Goal: Check status: Check status

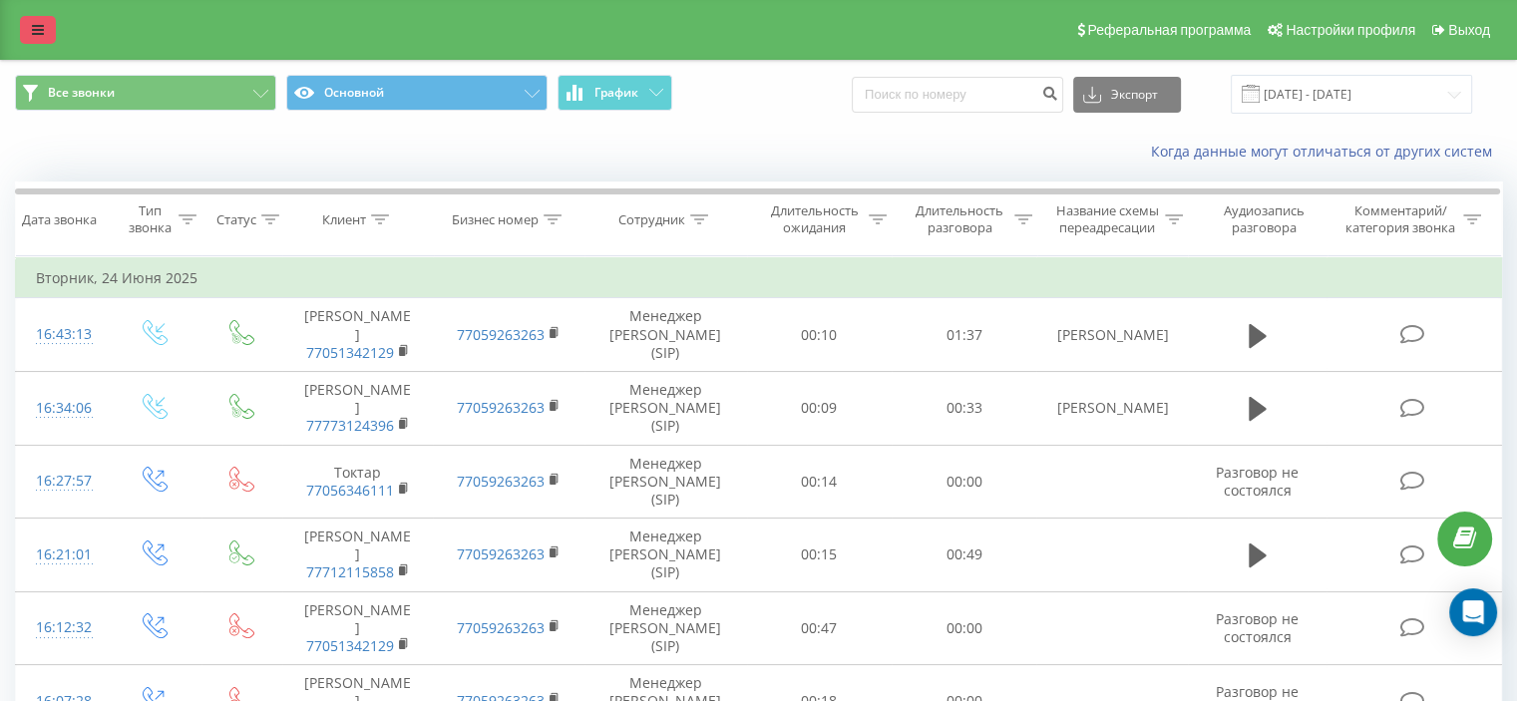
click at [34, 35] on icon at bounding box center [38, 30] width 12 height 14
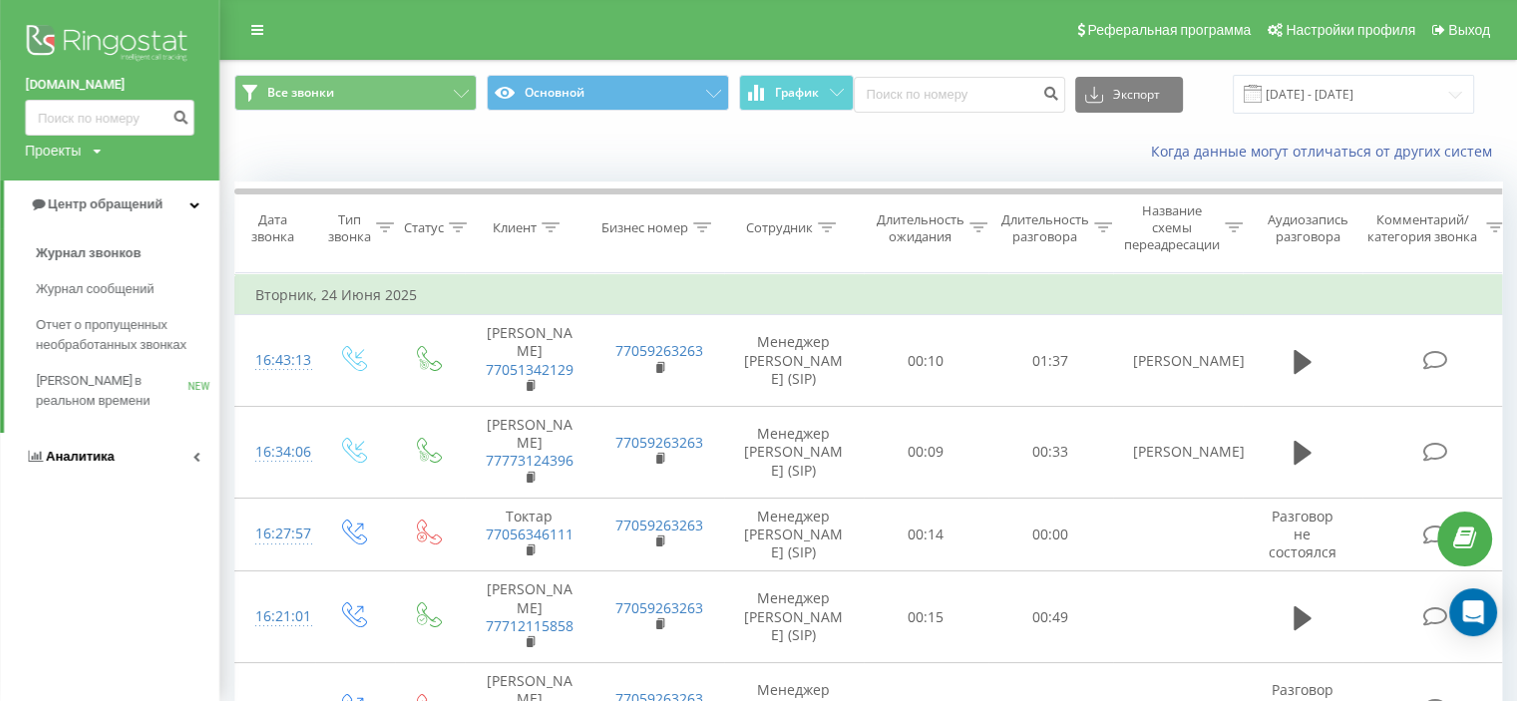
click at [56, 457] on span "Аналитика" at bounding box center [80, 456] width 69 height 15
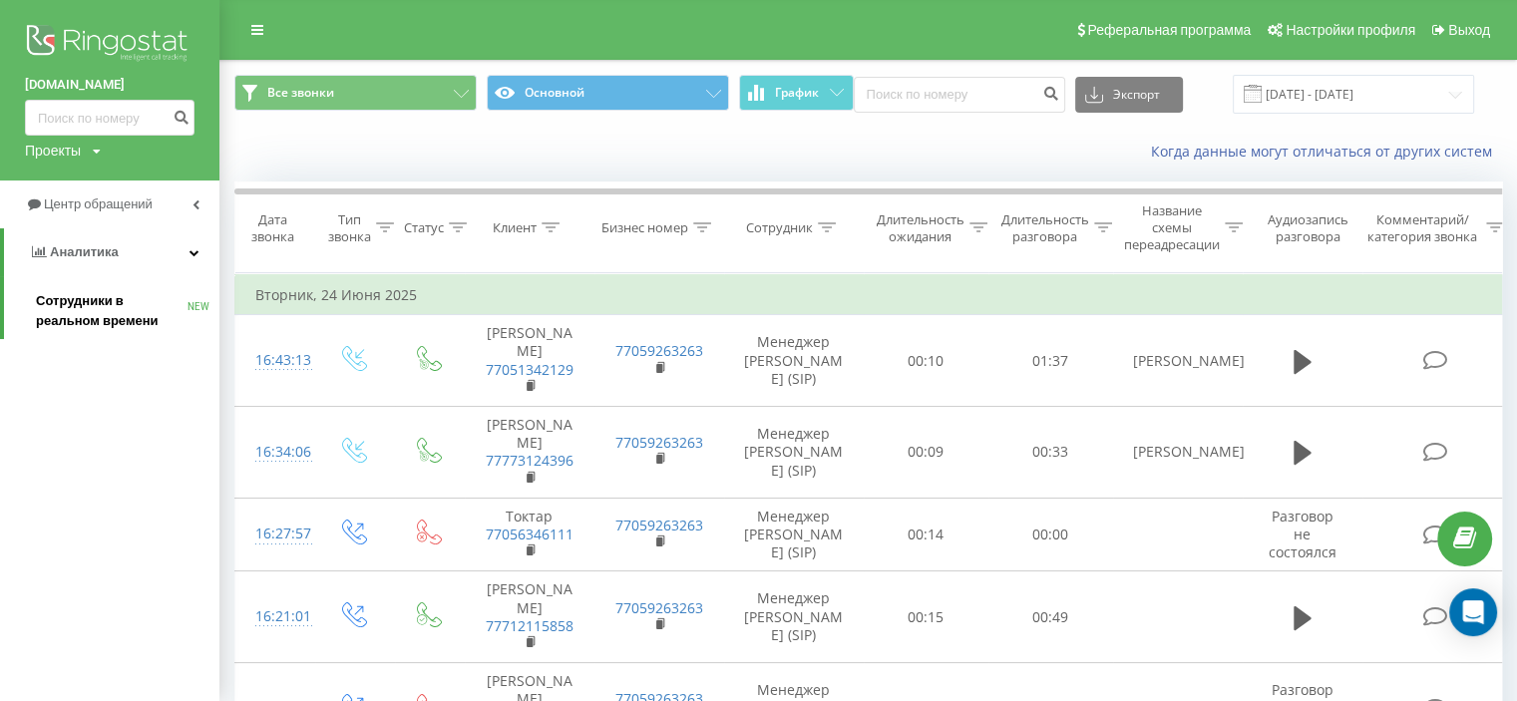
click at [51, 297] on span "Сотрудники в реальном времени" at bounding box center [112, 311] width 152 height 40
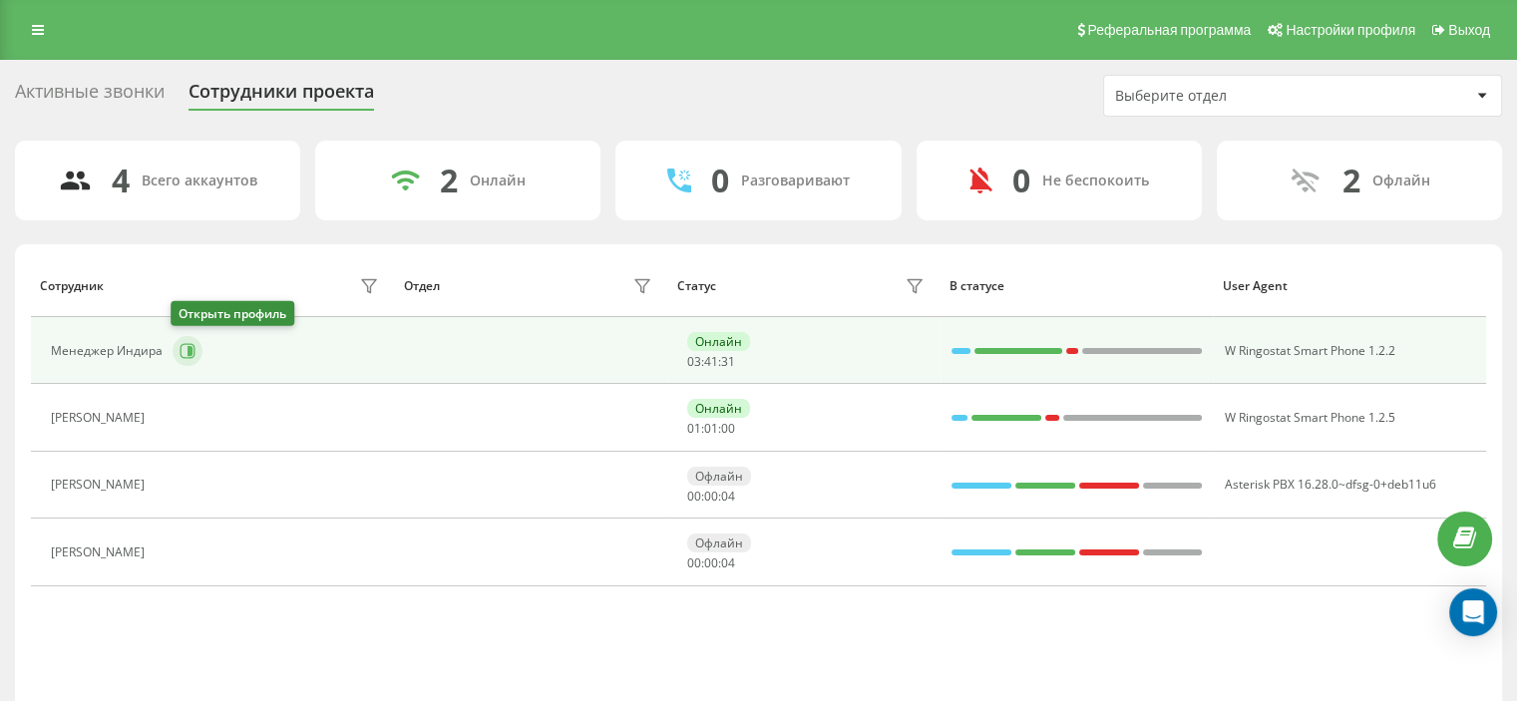
click at [191, 346] on icon at bounding box center [188, 350] width 15 height 15
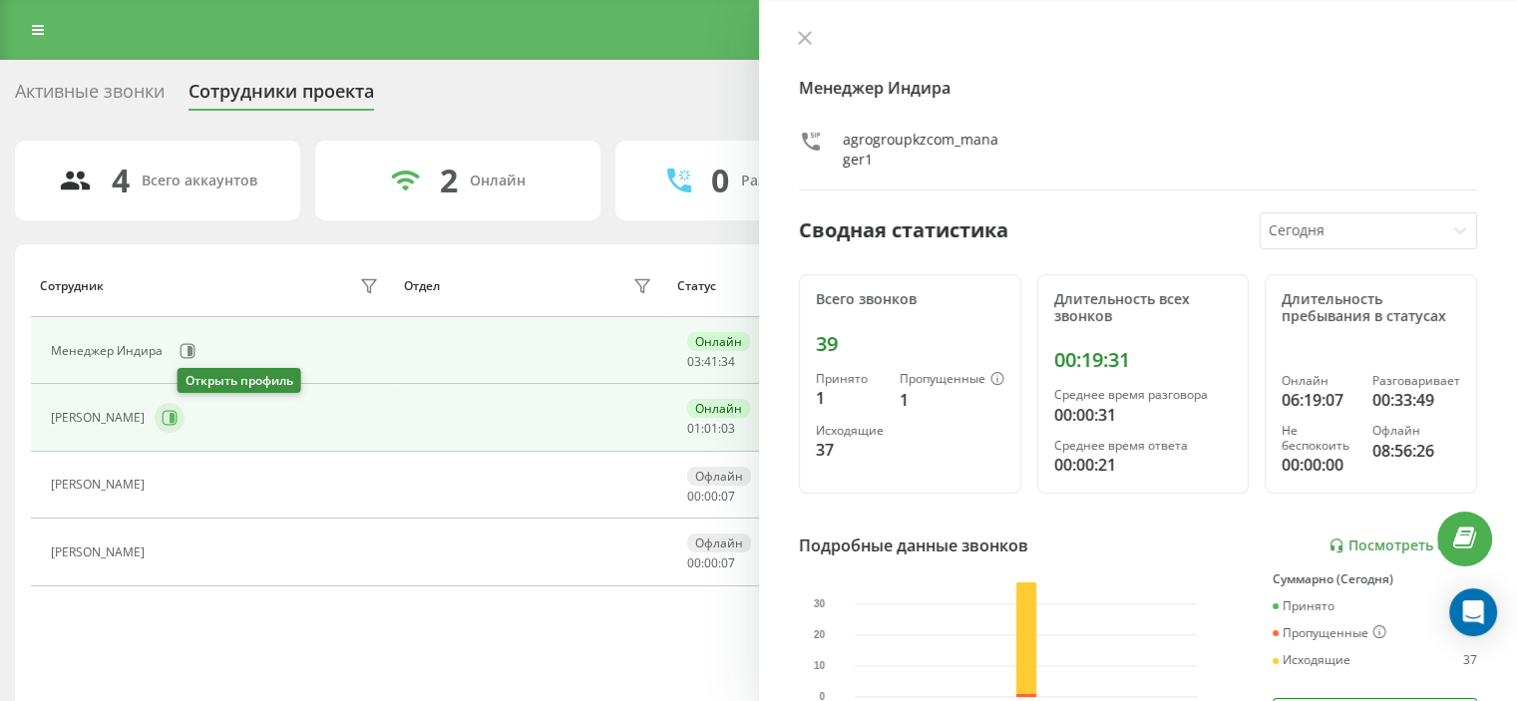
click at [178, 419] on icon at bounding box center [170, 418] width 15 height 15
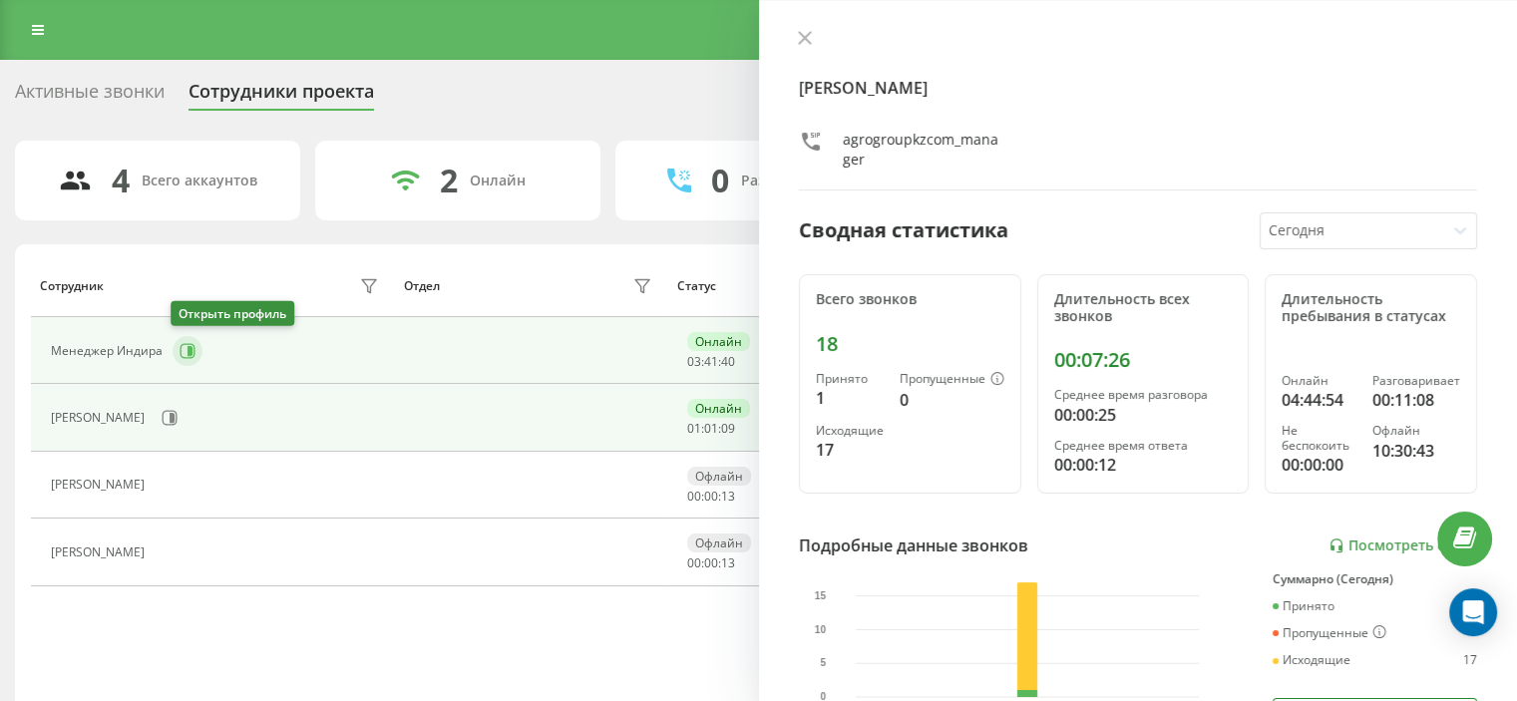
click at [183, 346] on icon at bounding box center [188, 351] width 16 height 16
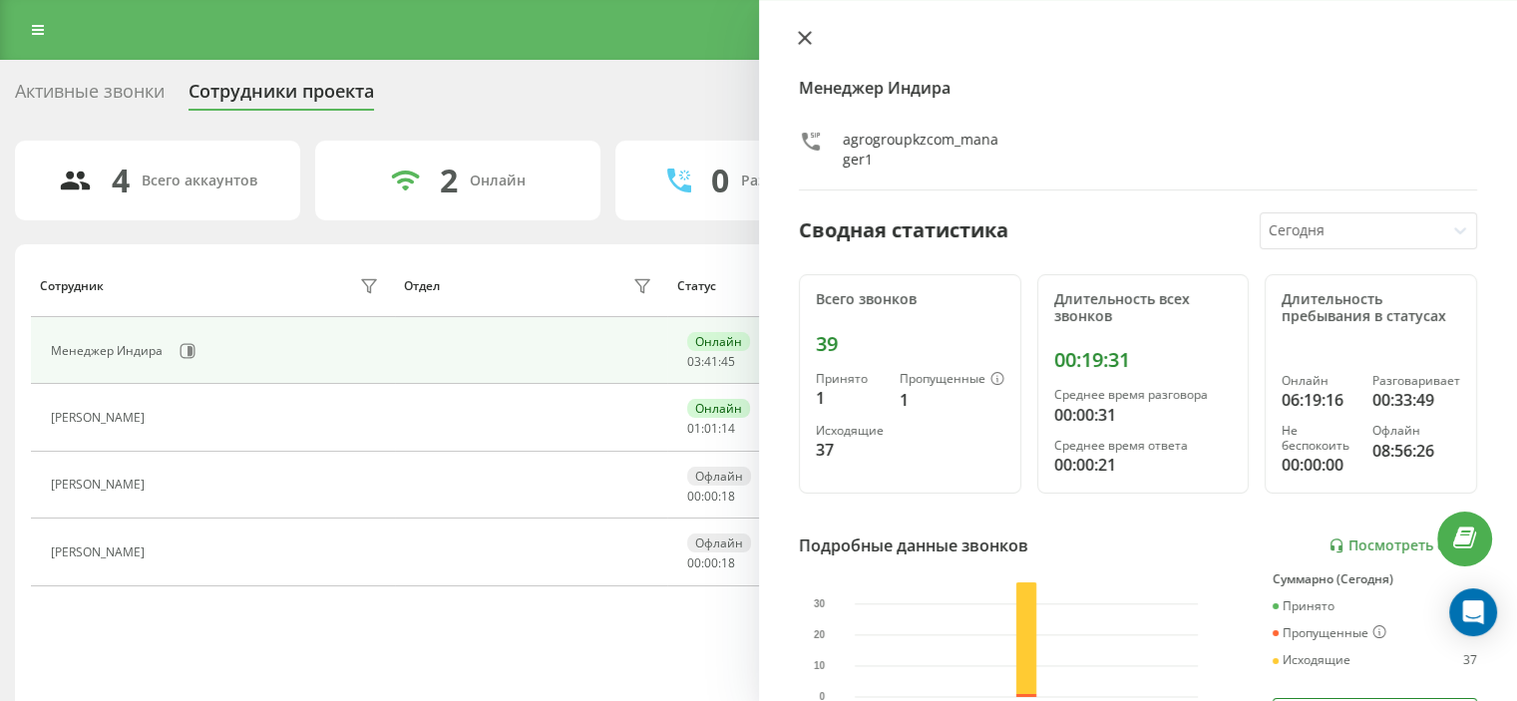
click at [817, 36] on button at bounding box center [805, 39] width 26 height 19
